Goal: Transaction & Acquisition: Purchase product/service

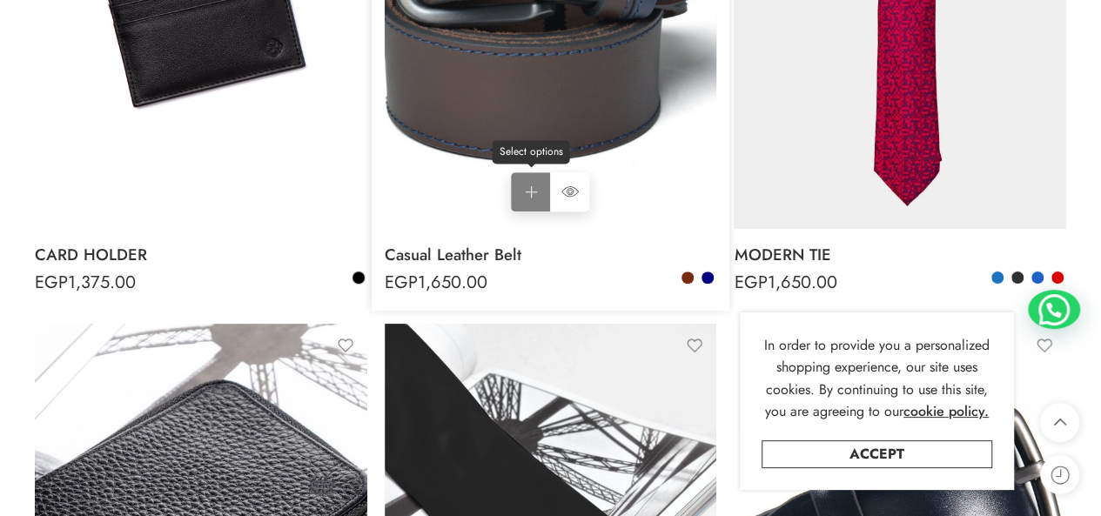
click at [529, 192] on link "Select options Select options" at bounding box center [530, 191] width 39 height 39
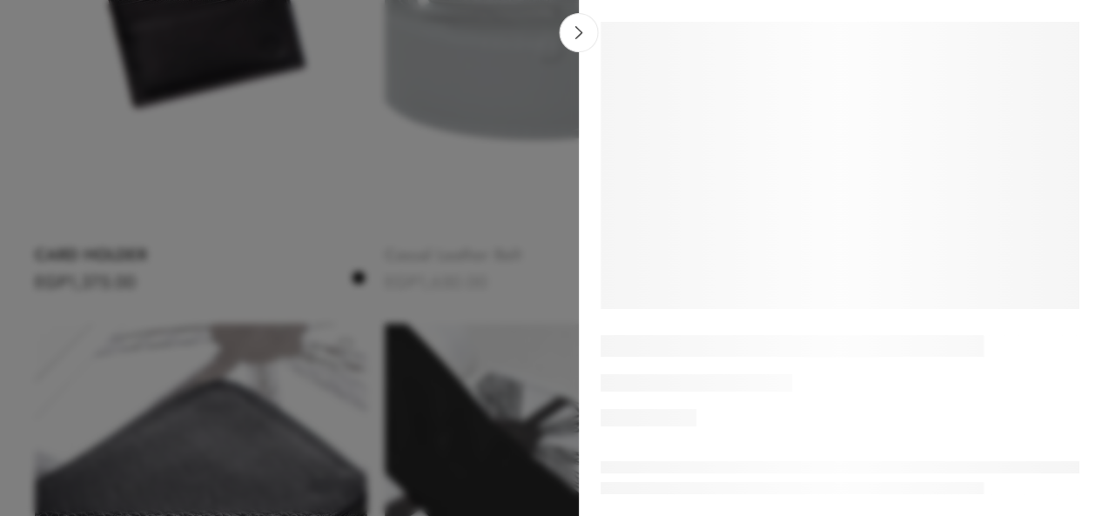
scroll to position [515, 0]
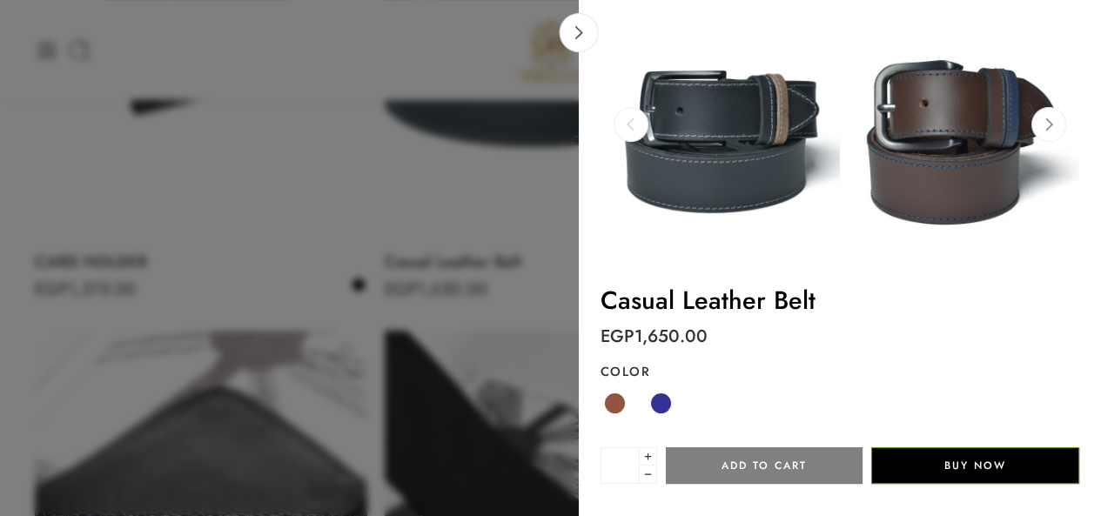
click at [956, 476] on button "Buy Now" at bounding box center [975, 465] width 208 height 37
click at [663, 410] on span at bounding box center [661, 403] width 22 height 22
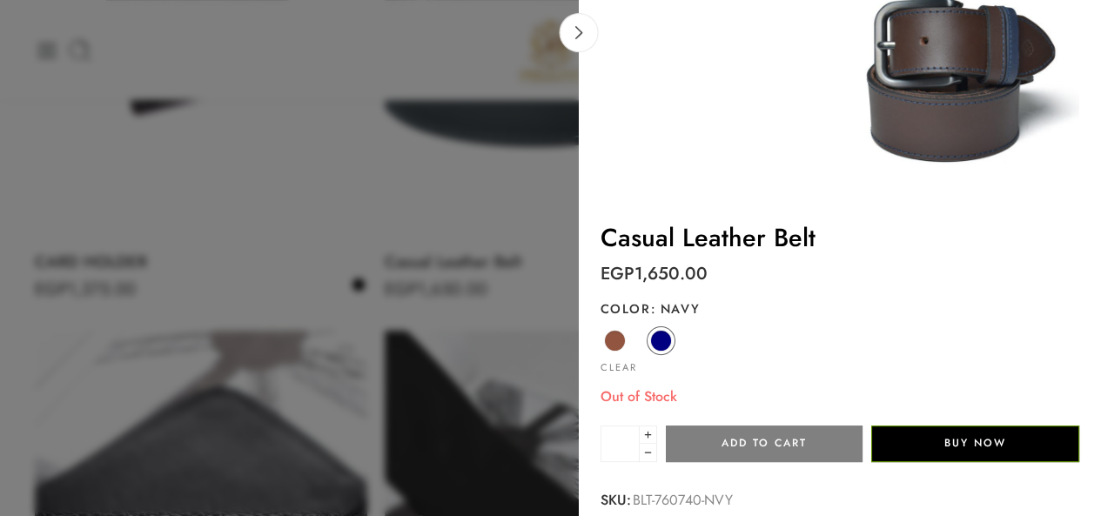
scroll to position [111, 0]
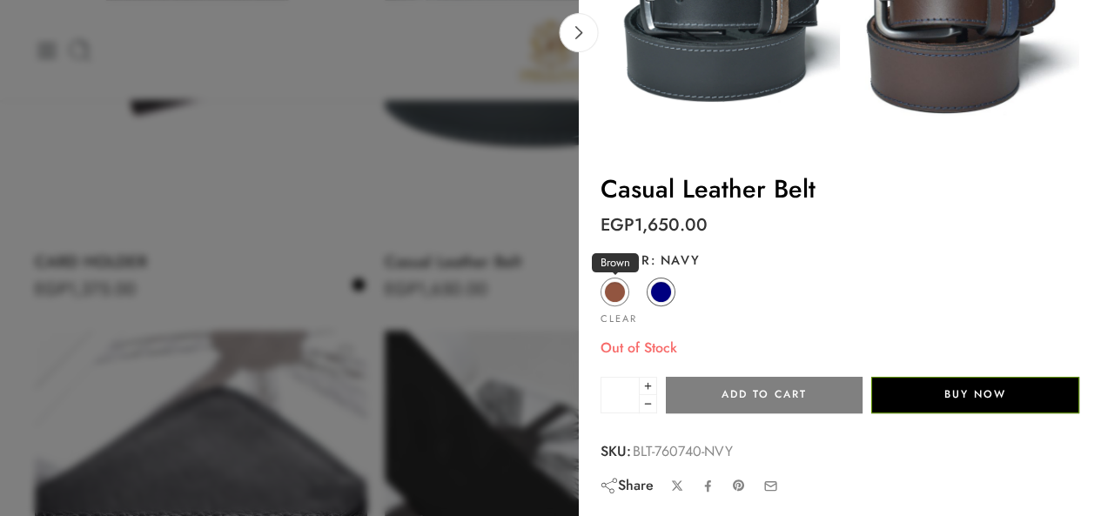
click at [624, 293] on span at bounding box center [615, 292] width 22 height 22
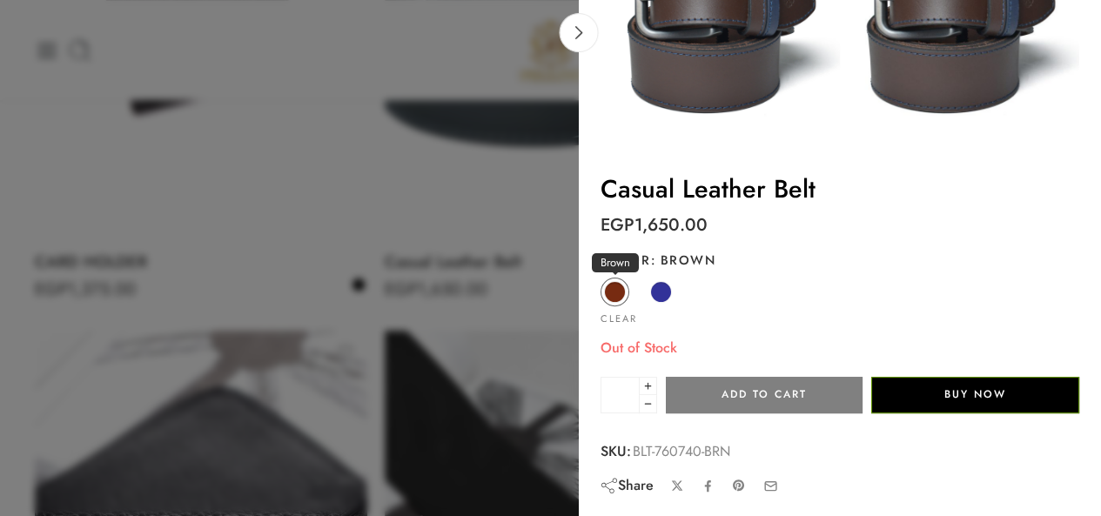
click at [607, 292] on span at bounding box center [615, 292] width 22 height 22
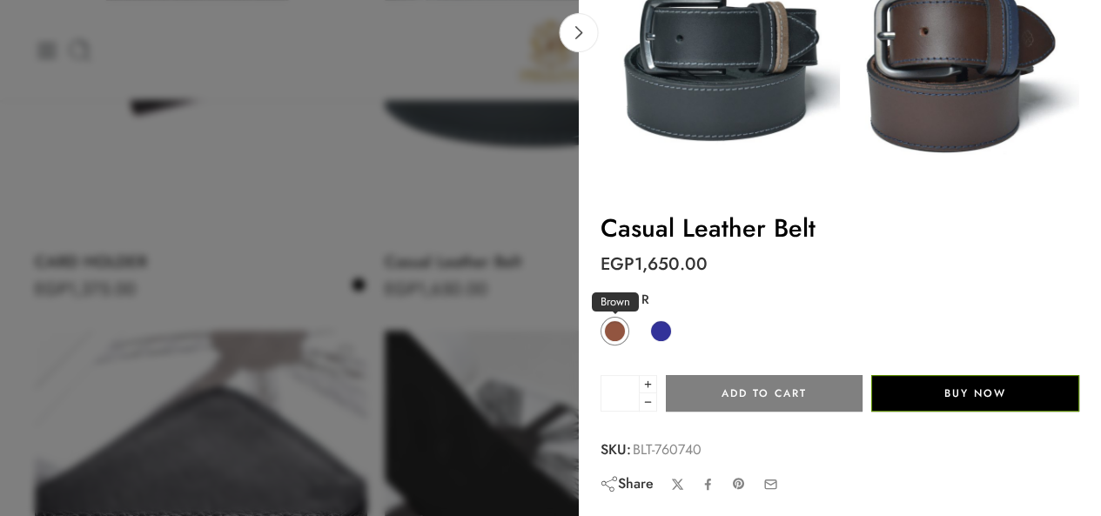
scroll to position [70, 0]
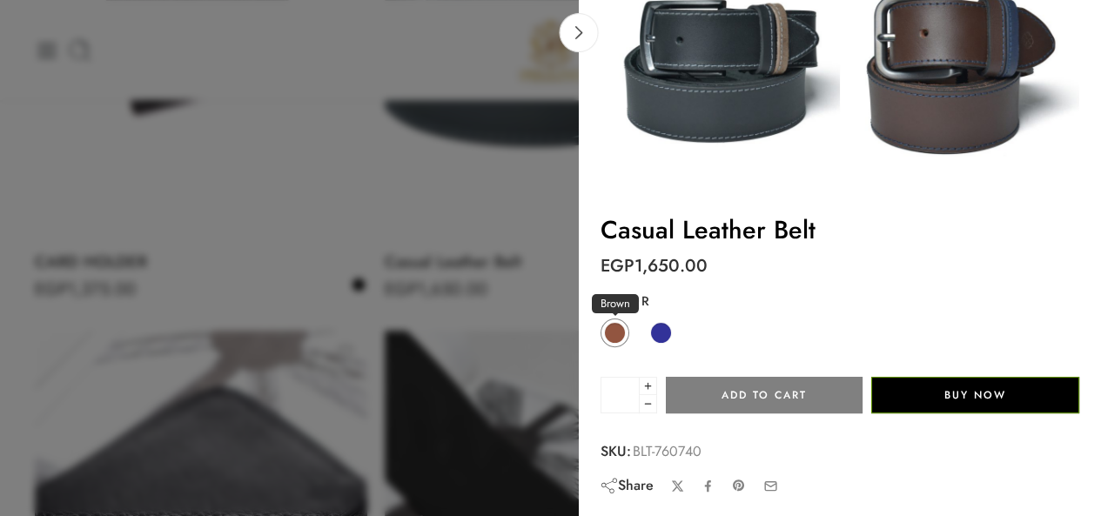
click at [606, 329] on span at bounding box center [615, 333] width 22 height 22
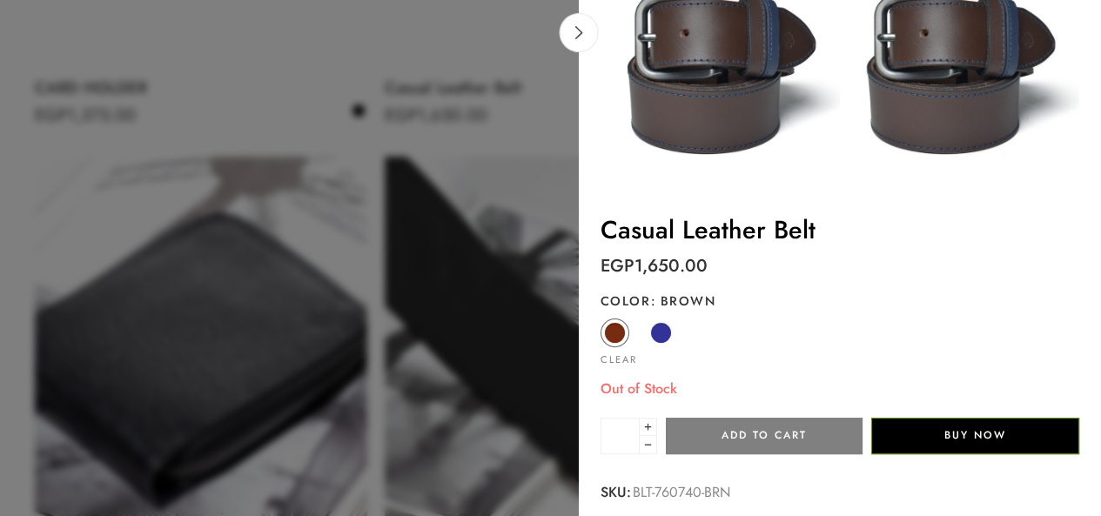
click at [392, 336] on div at bounding box center [550, 258] width 1101 height 516
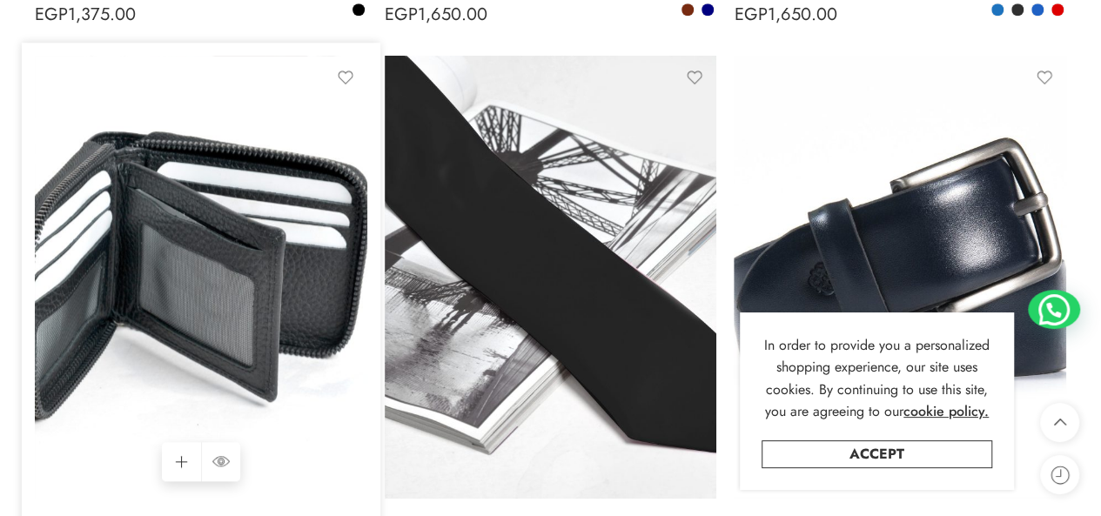
scroll to position [950, 0]
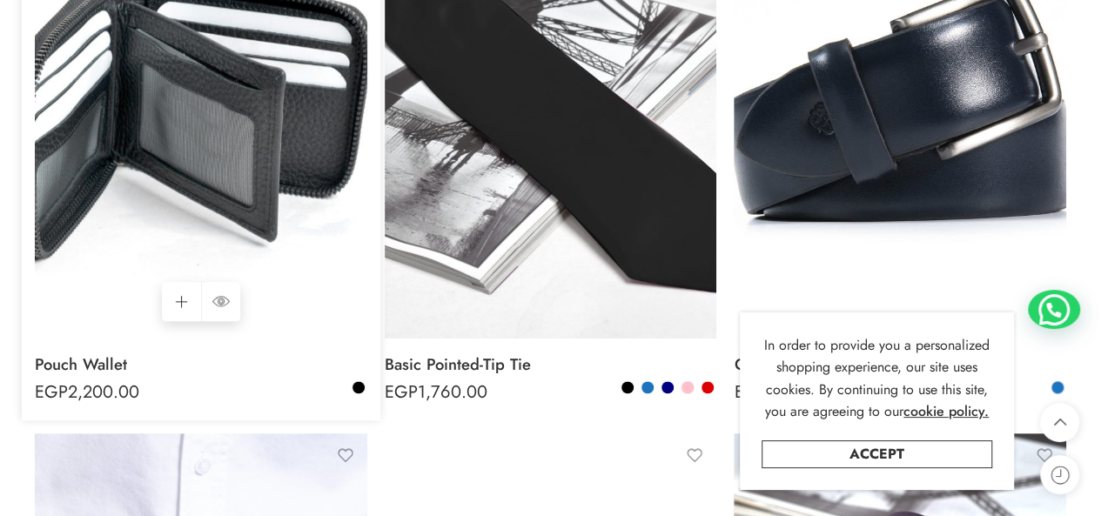
click at [247, 228] on img at bounding box center [201, 117] width 332 height 443
click at [177, 297] on link "Select options Select options" at bounding box center [181, 301] width 39 height 39
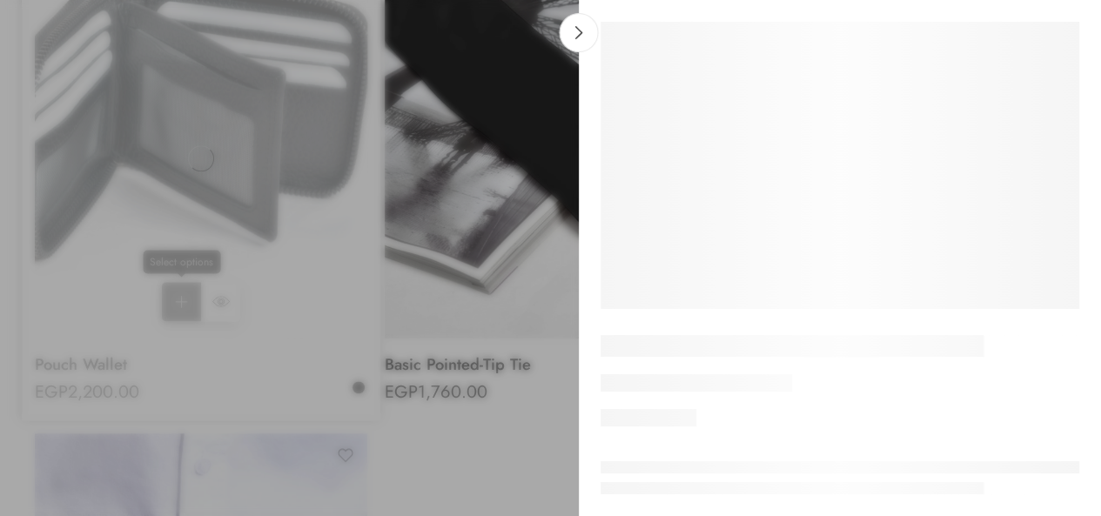
scroll to position [0, 0]
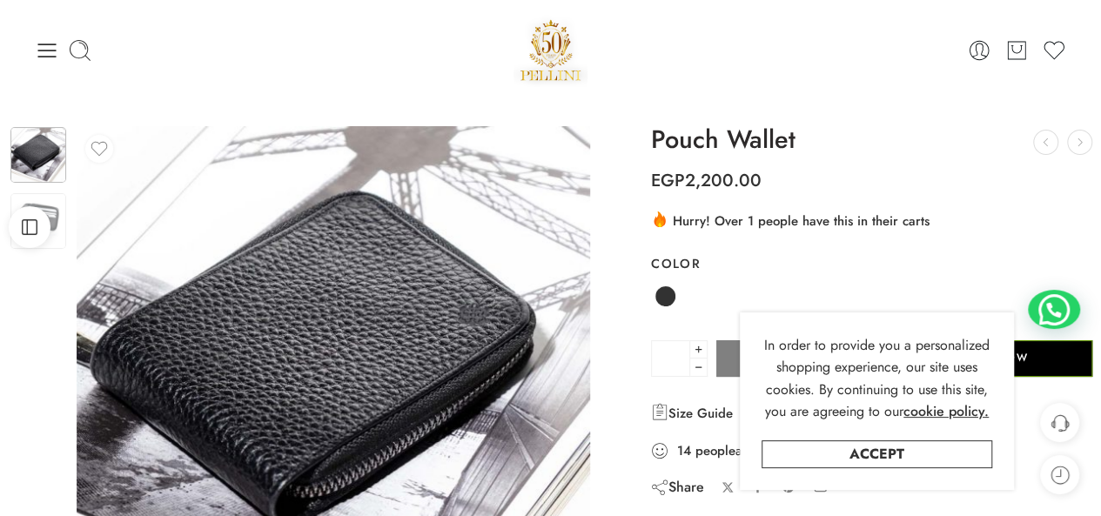
scroll to position [261, 0]
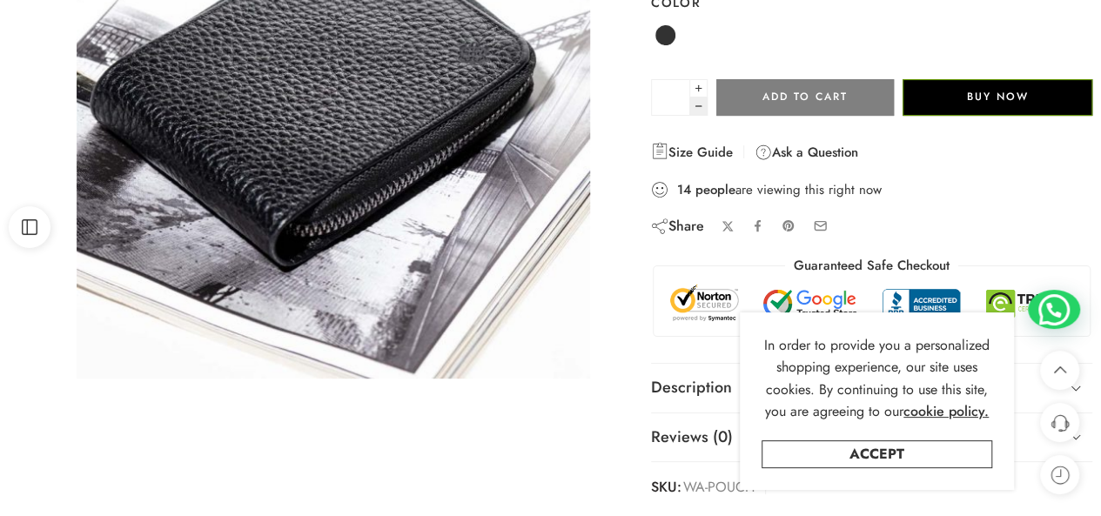
click at [994, 95] on button "Buy Now" at bounding box center [997, 97] width 190 height 37
drag, startPoint x: 663, startPoint y: 37, endPoint x: 741, endPoint y: 69, distance: 84.4
click at [663, 37] on span at bounding box center [665, 35] width 22 height 22
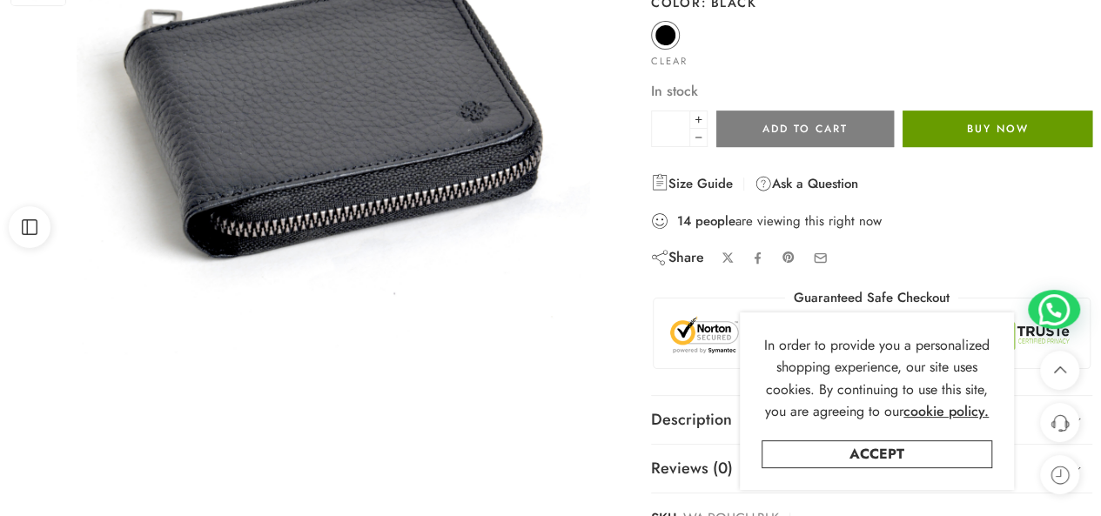
click at [989, 133] on button "Buy Now" at bounding box center [997, 129] width 190 height 37
